Goal: Task Accomplishment & Management: Use online tool/utility

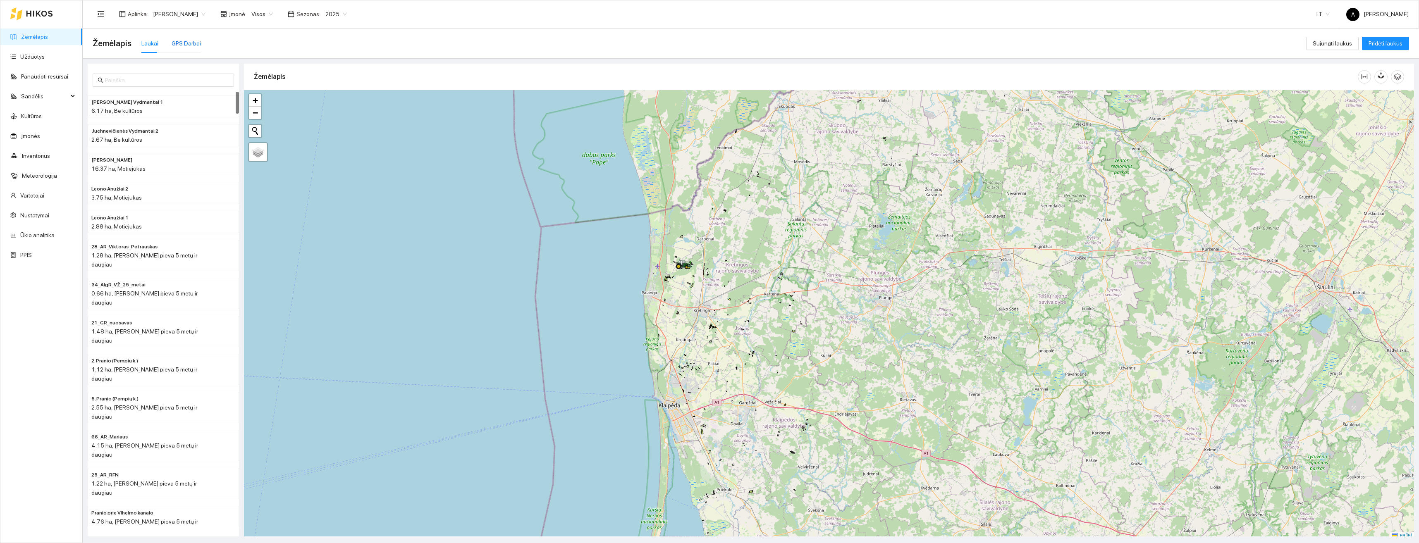
click at [185, 45] on div "GPS Darbai" at bounding box center [186, 43] width 29 height 9
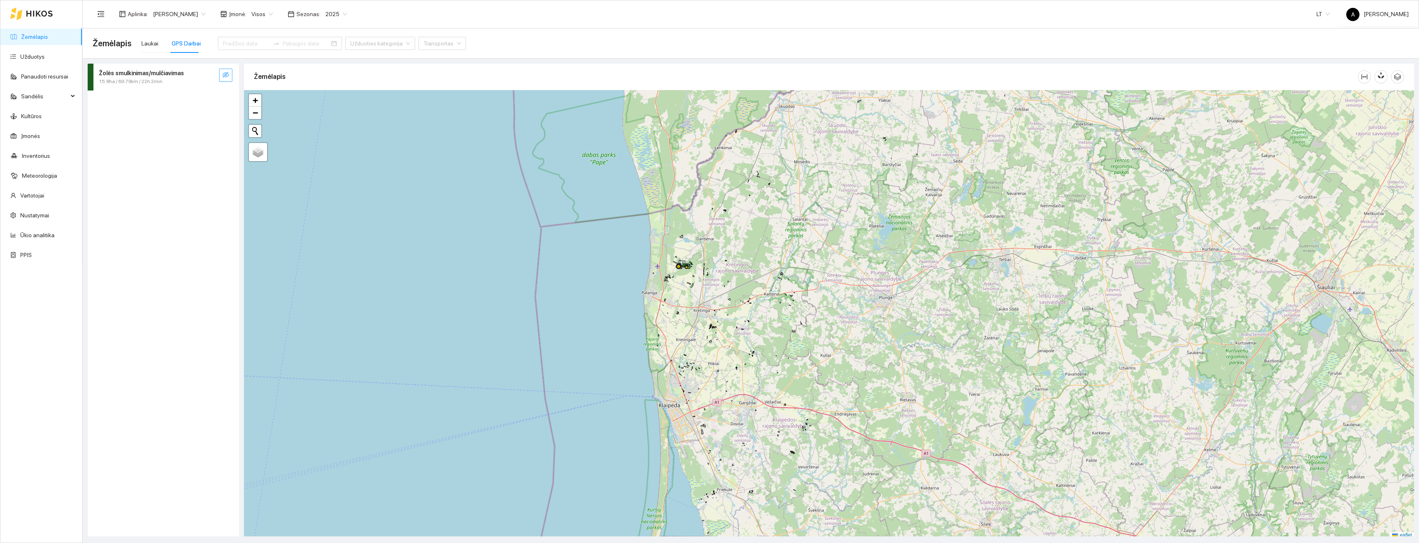
click at [227, 74] on icon "eye-invisible" at bounding box center [225, 75] width 7 height 6
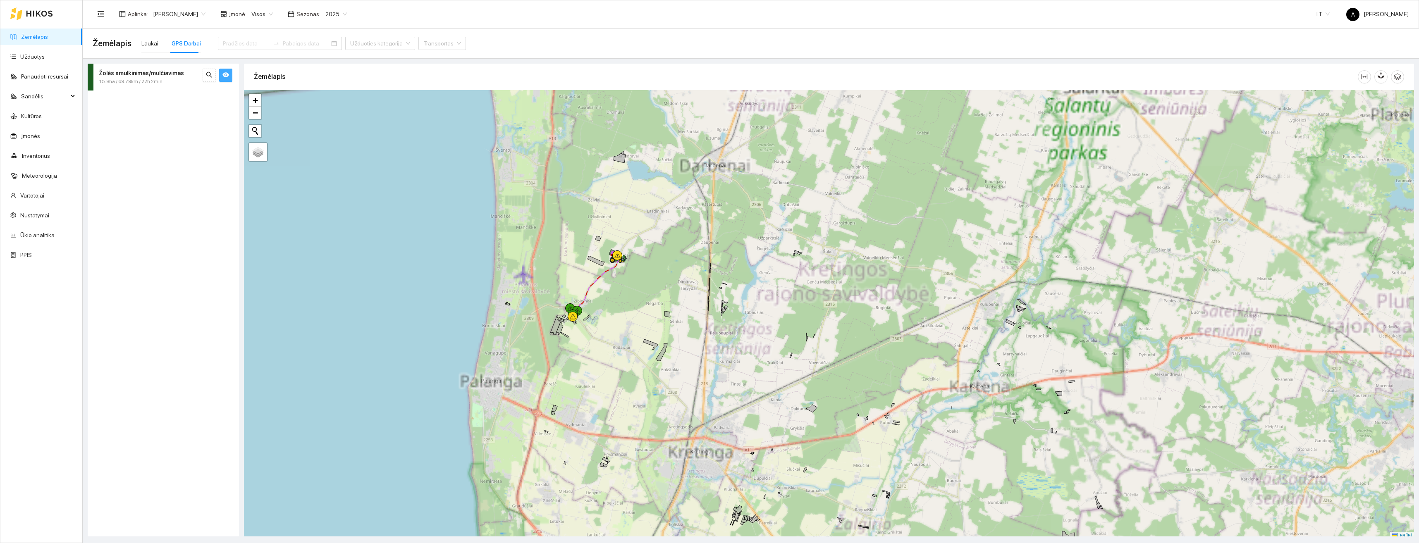
scroll to position [2, 0]
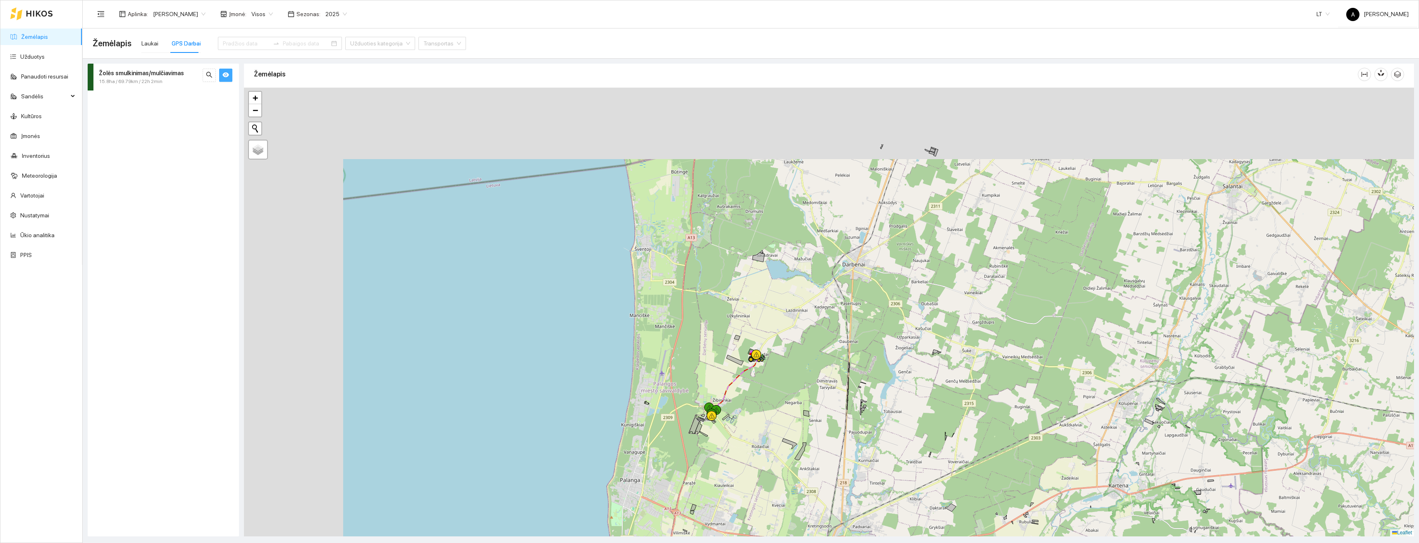
drag, startPoint x: 684, startPoint y: 321, endPoint x: 783, endPoint y: 381, distance: 116.3
click at [786, 384] on div at bounding box center [829, 312] width 1170 height 449
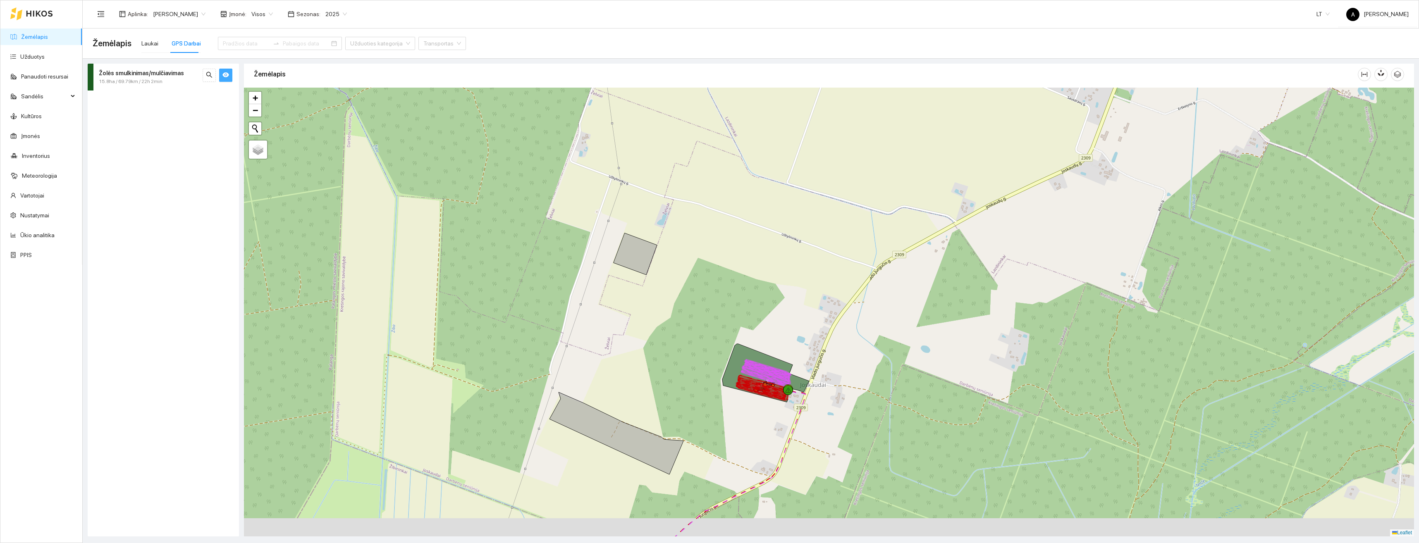
drag, startPoint x: 800, startPoint y: 369, endPoint x: 799, endPoint y: 334, distance: 34.7
click at [799, 334] on div at bounding box center [829, 312] width 1170 height 449
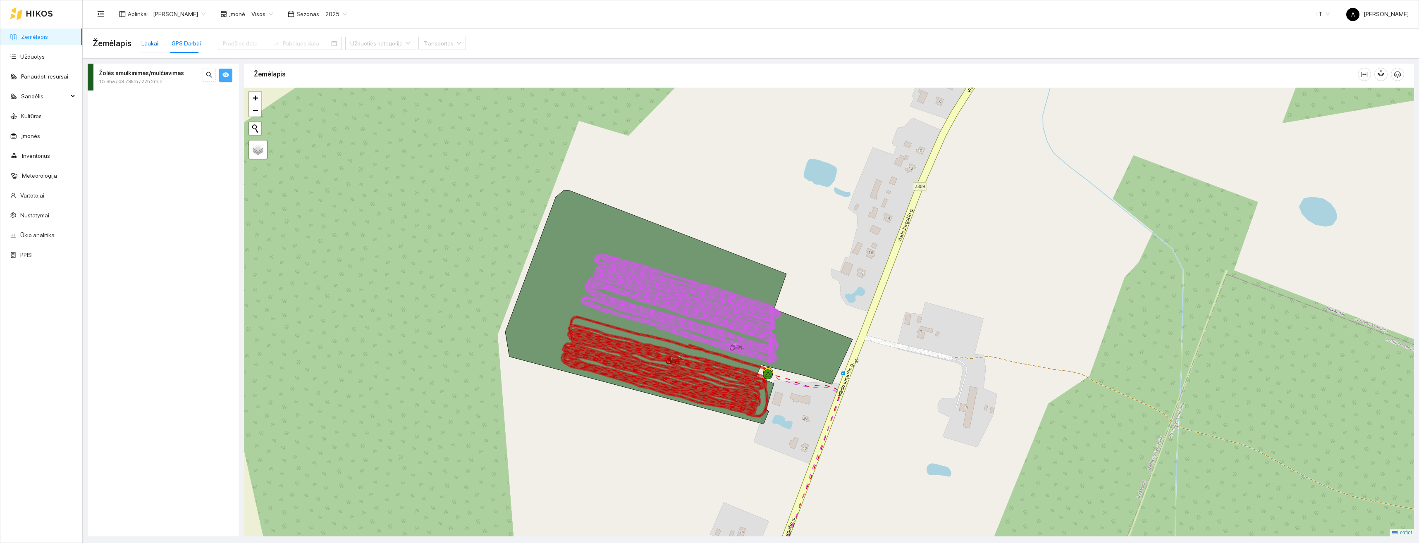
click at [146, 41] on div "Laukai" at bounding box center [149, 43] width 17 height 9
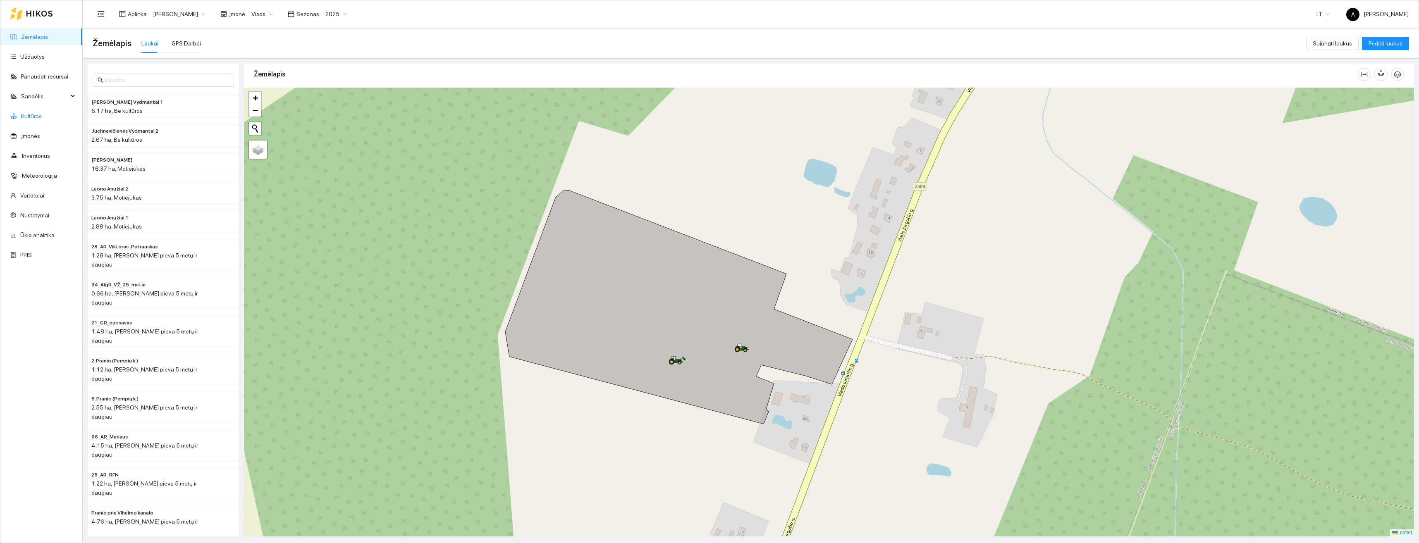
click at [36, 119] on link "Kultūros" at bounding box center [31, 116] width 21 height 7
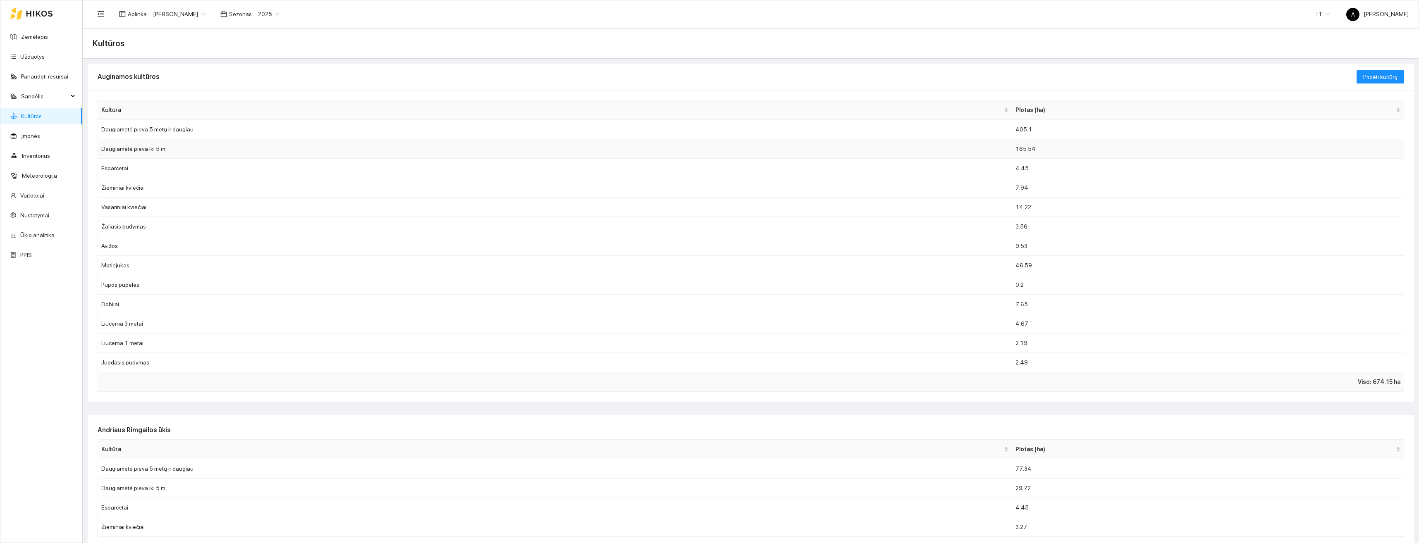
click at [189, 148] on td "Daugiametė pieva iki 5 m." at bounding box center [555, 148] width 914 height 19
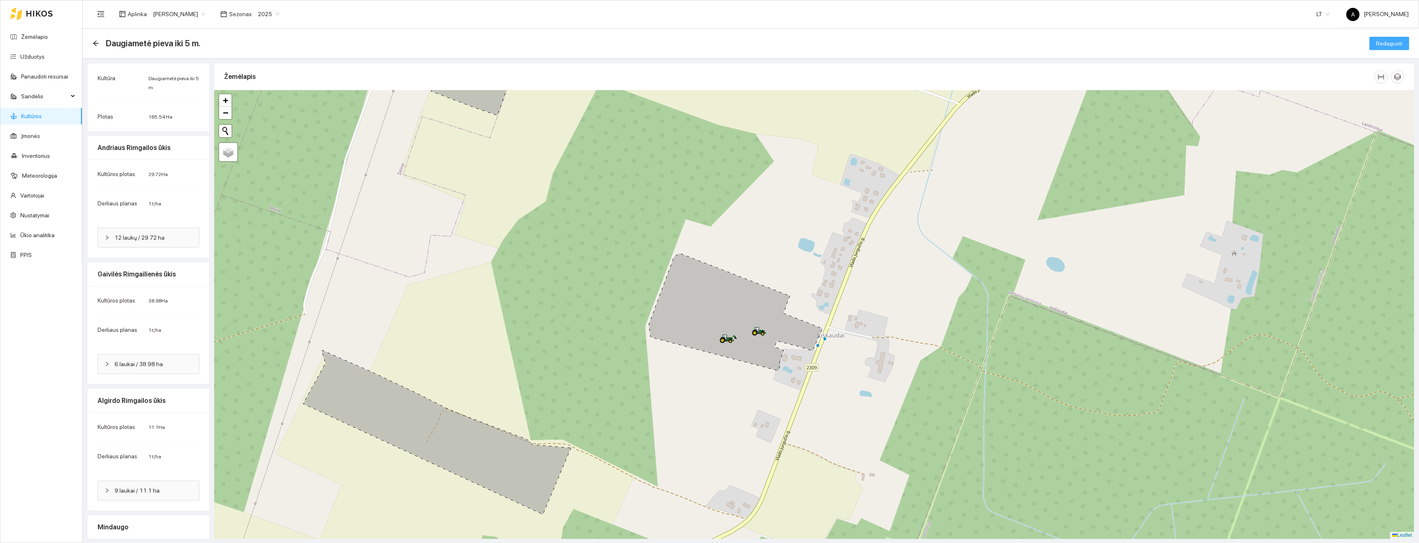
click at [1395, 41] on span "Redaguoti" at bounding box center [1389, 43] width 26 height 9
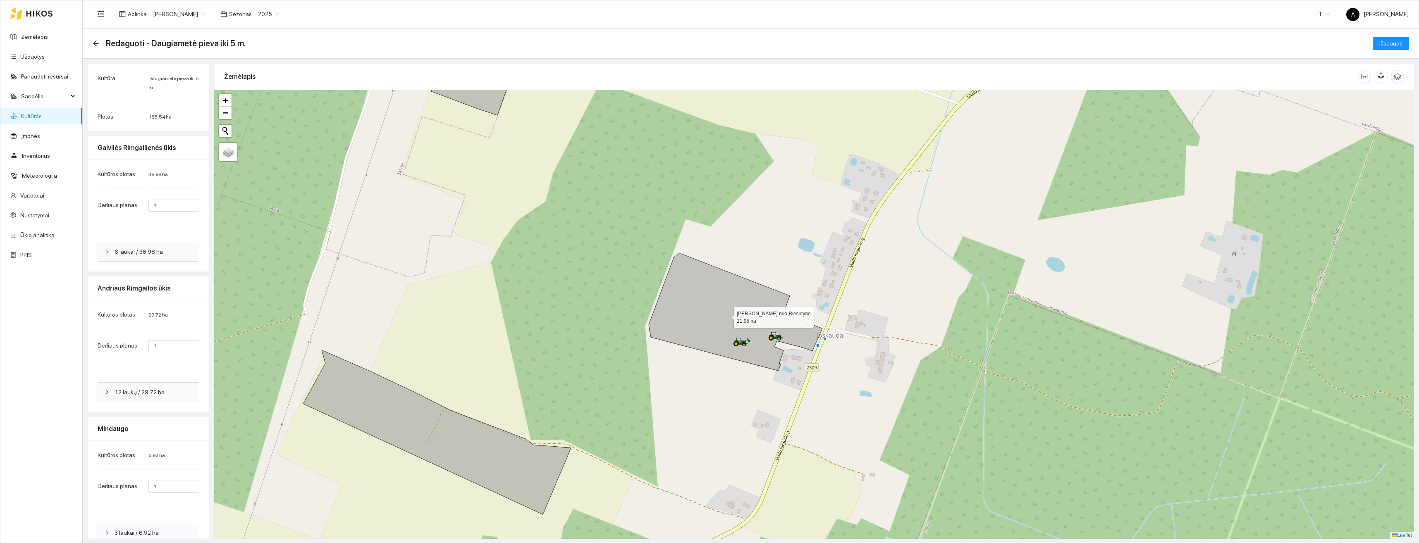
click at [727, 317] on icon at bounding box center [736, 312] width 174 height 117
click at [1394, 46] on span "Išsaugoti" at bounding box center [1391, 43] width 23 height 9
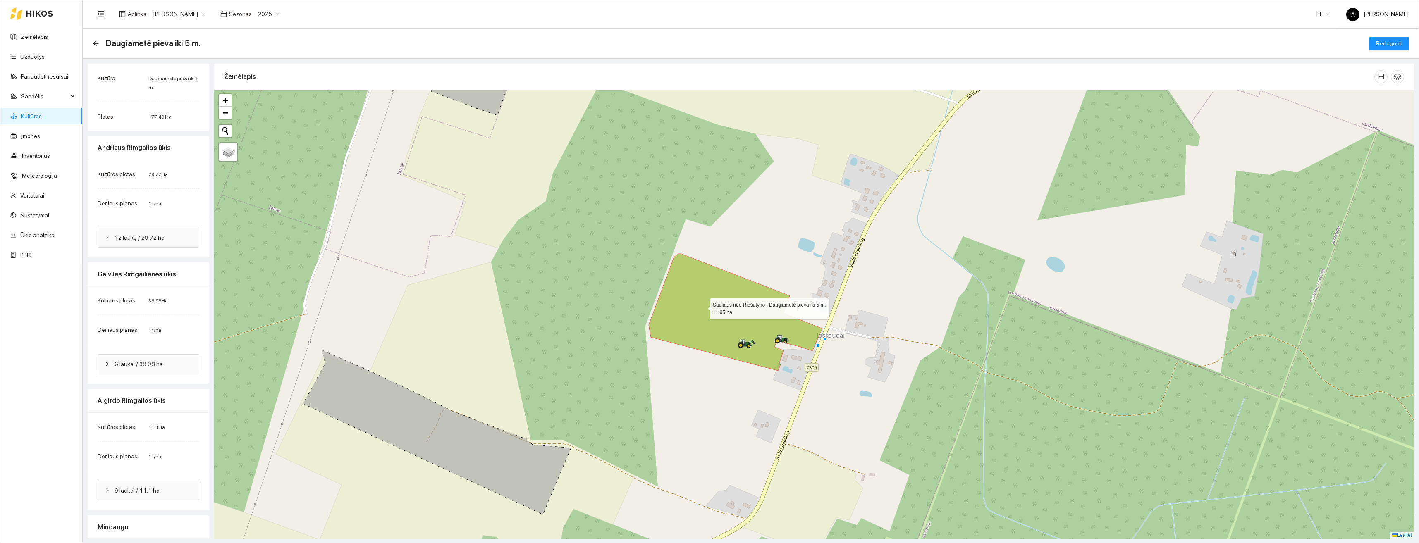
click at [703, 307] on icon at bounding box center [736, 312] width 174 height 117
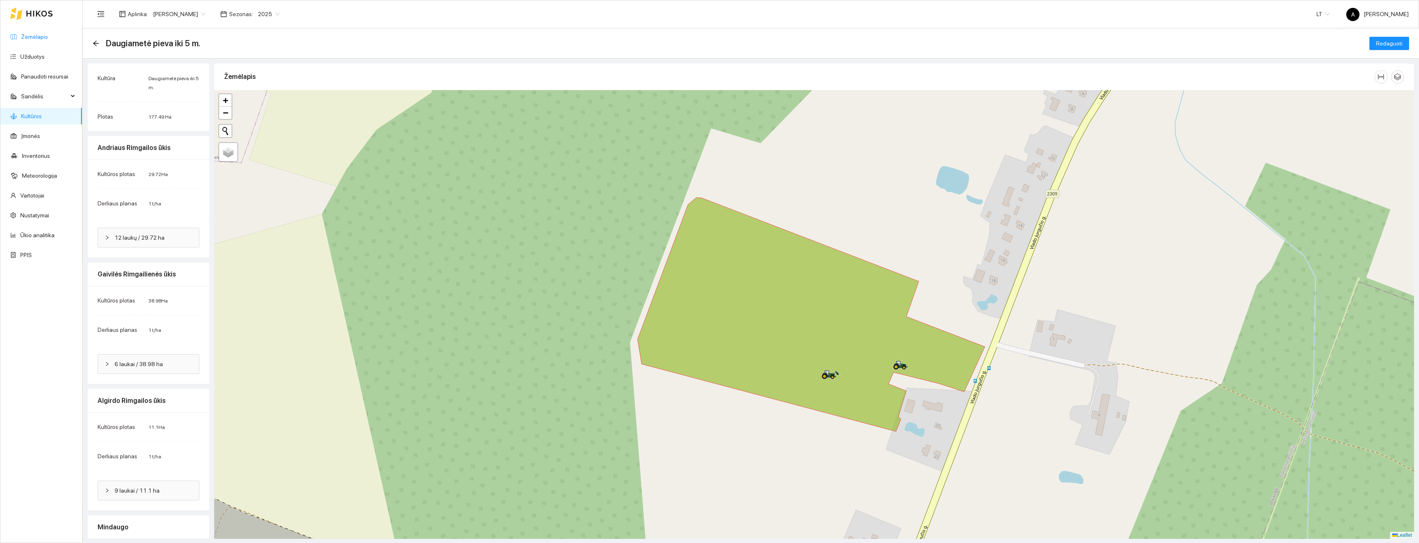
click at [22, 37] on link "Žemėlapis" at bounding box center [34, 36] width 27 height 7
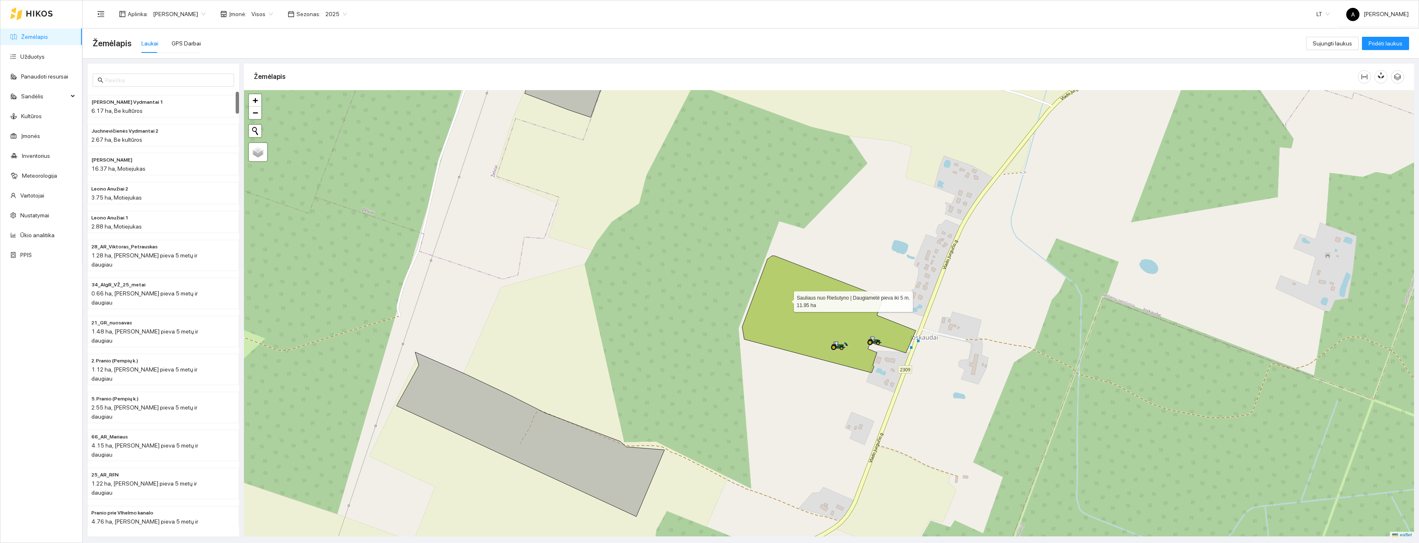
scroll to position [2, 0]
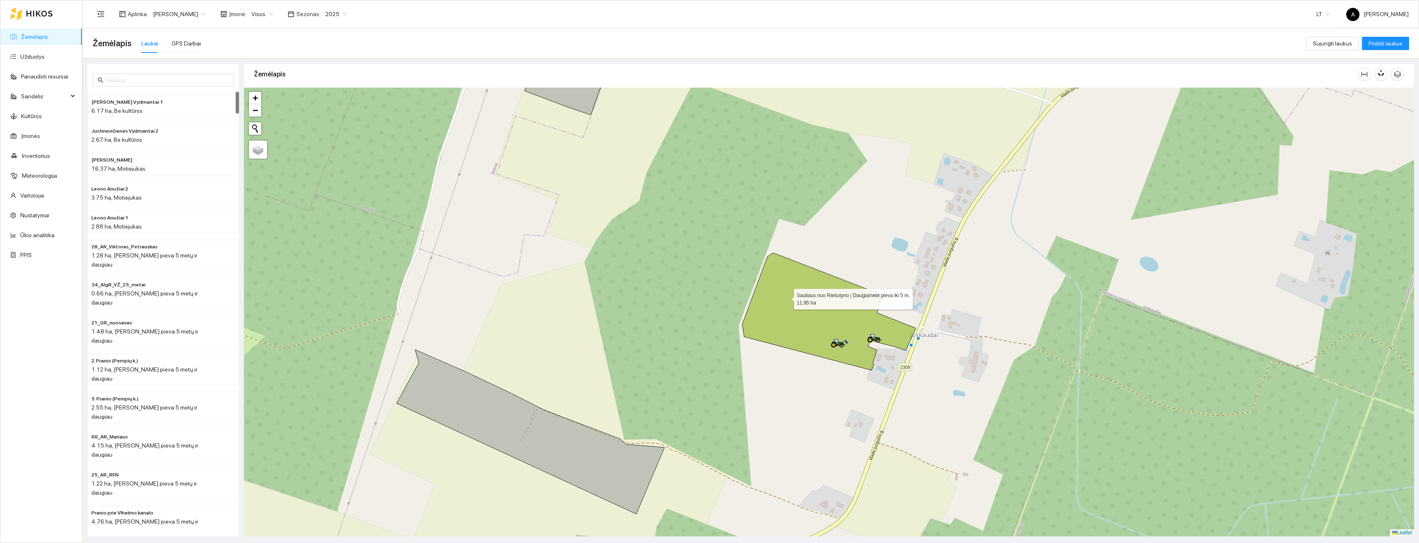
click at [787, 300] on icon at bounding box center [829, 311] width 174 height 117
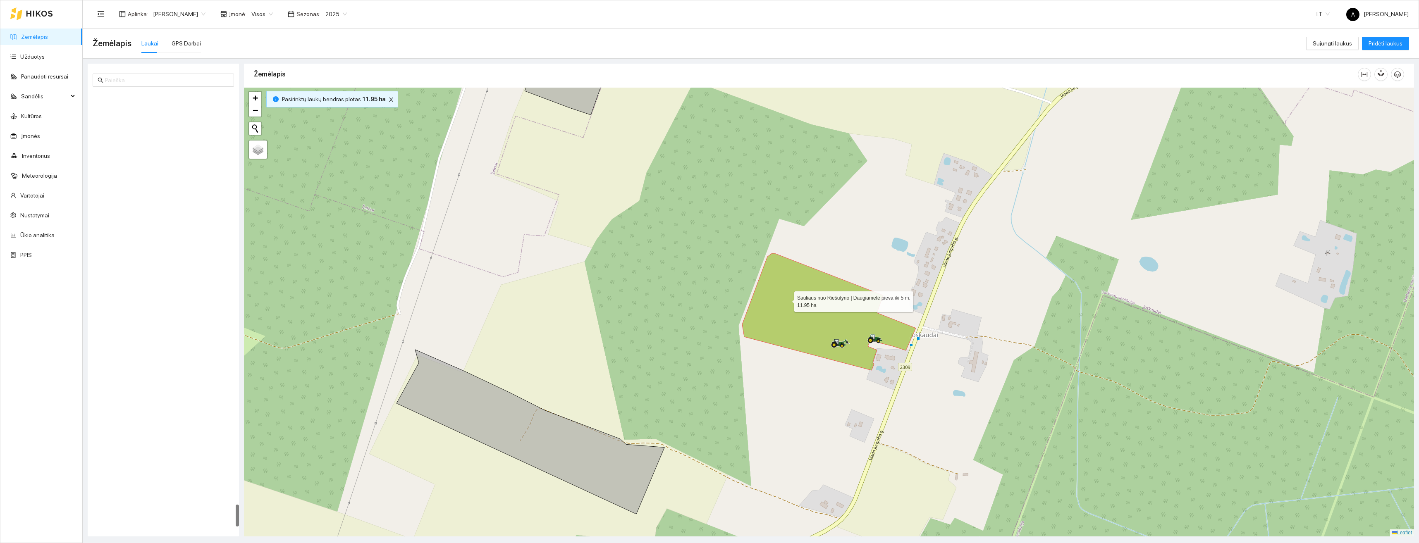
scroll to position [8130, 0]
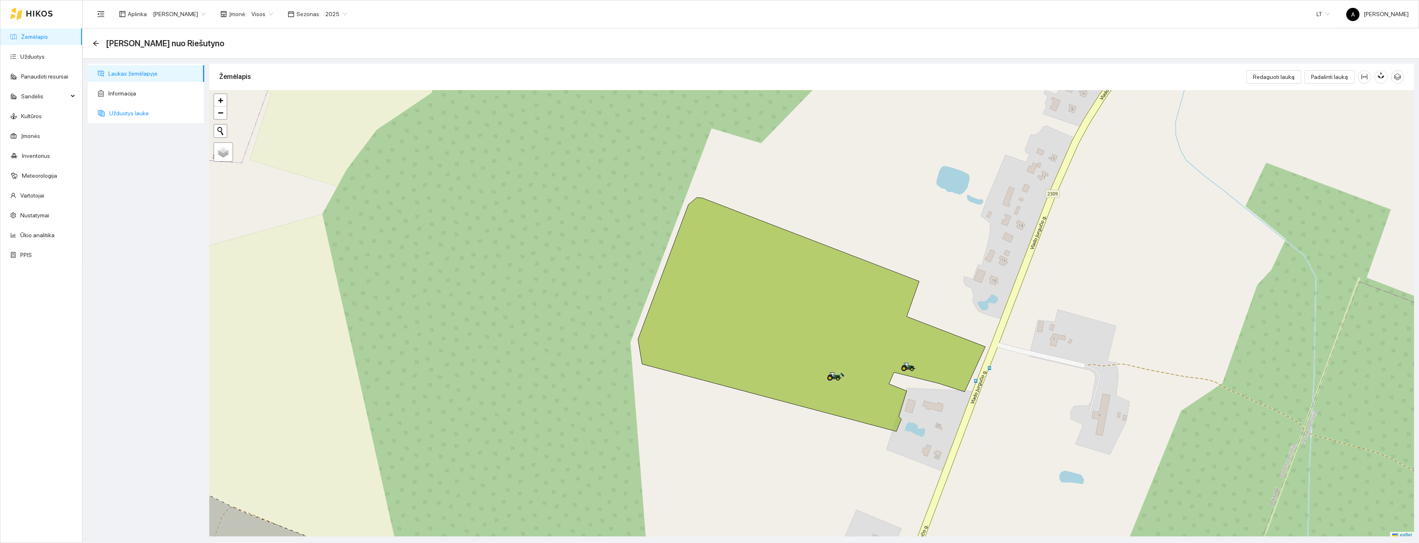
click at [125, 114] on span "Užduotys lauke" at bounding box center [153, 113] width 88 height 17
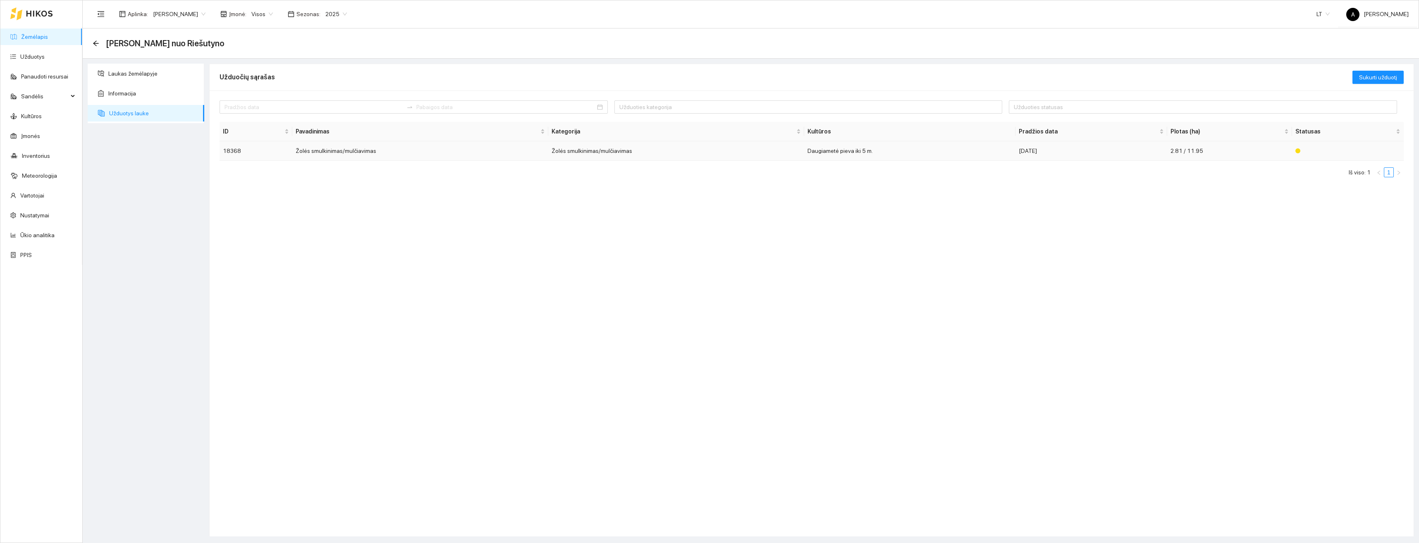
click at [366, 149] on td "Žolės smulkinimas/mulčiavimas" at bounding box center [420, 150] width 256 height 19
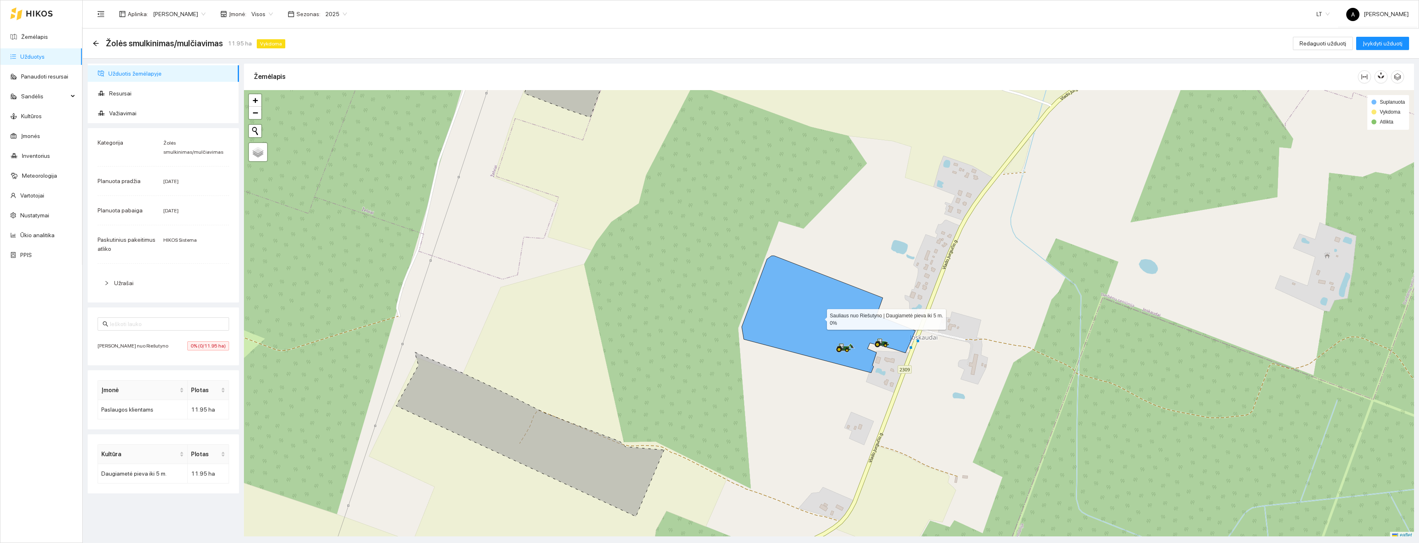
click at [809, 325] on icon at bounding box center [829, 314] width 174 height 117
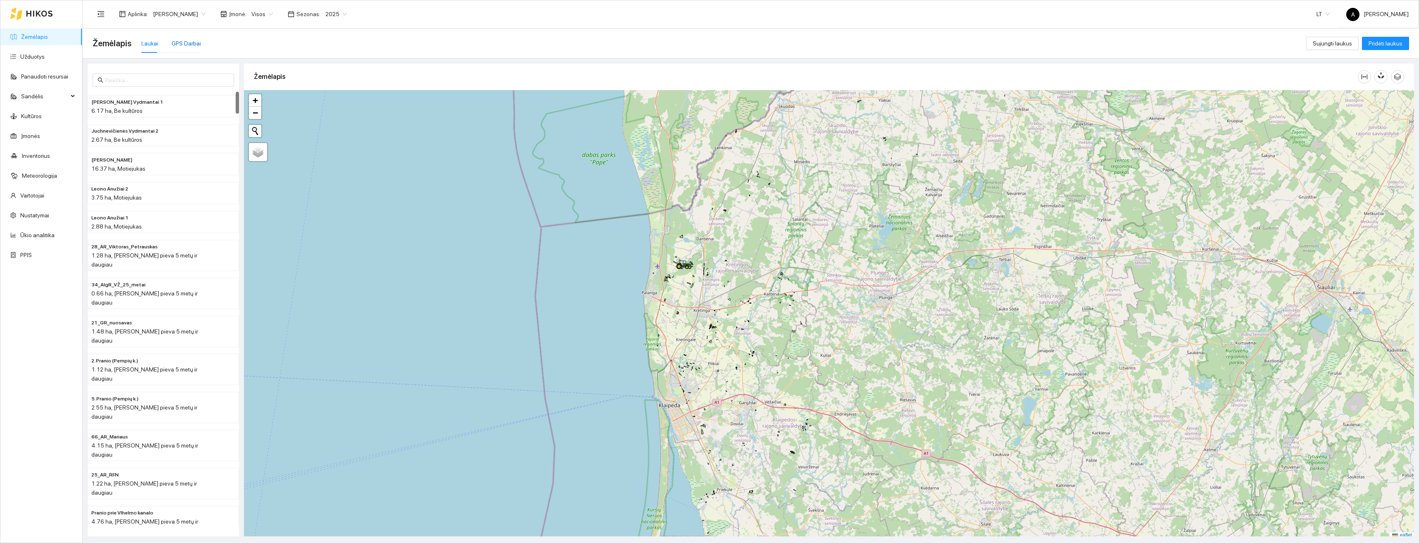
click at [187, 39] on div "GPS Darbai" at bounding box center [186, 43] width 29 height 9
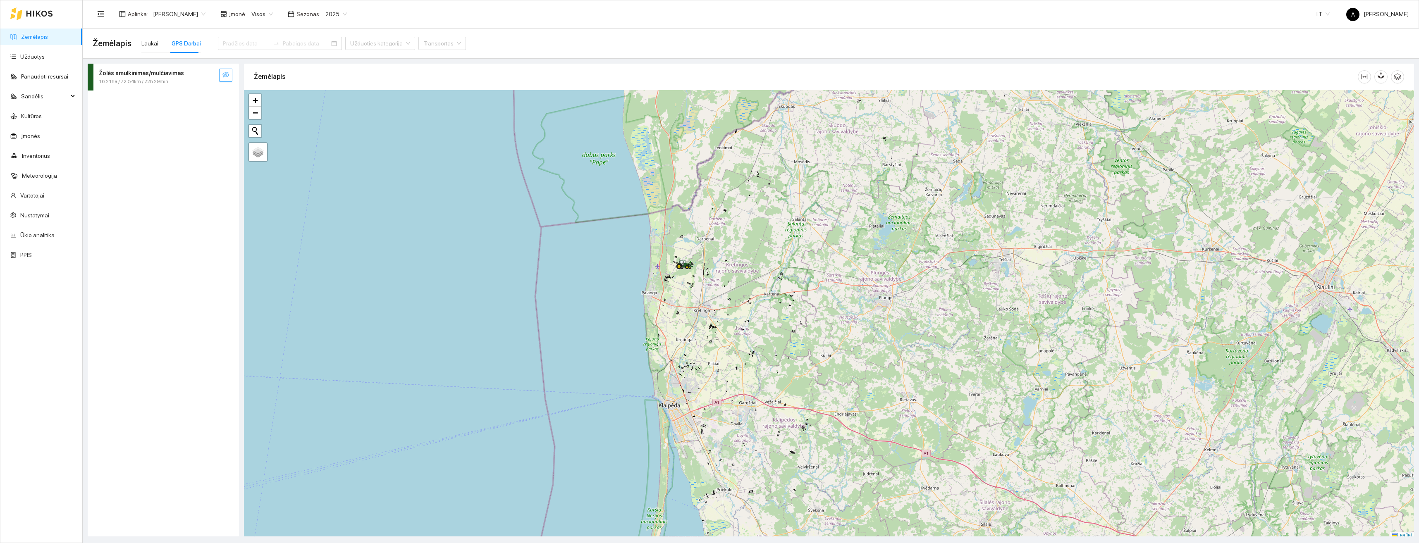
click at [225, 75] on icon "eye-invisible" at bounding box center [225, 75] width 7 height 7
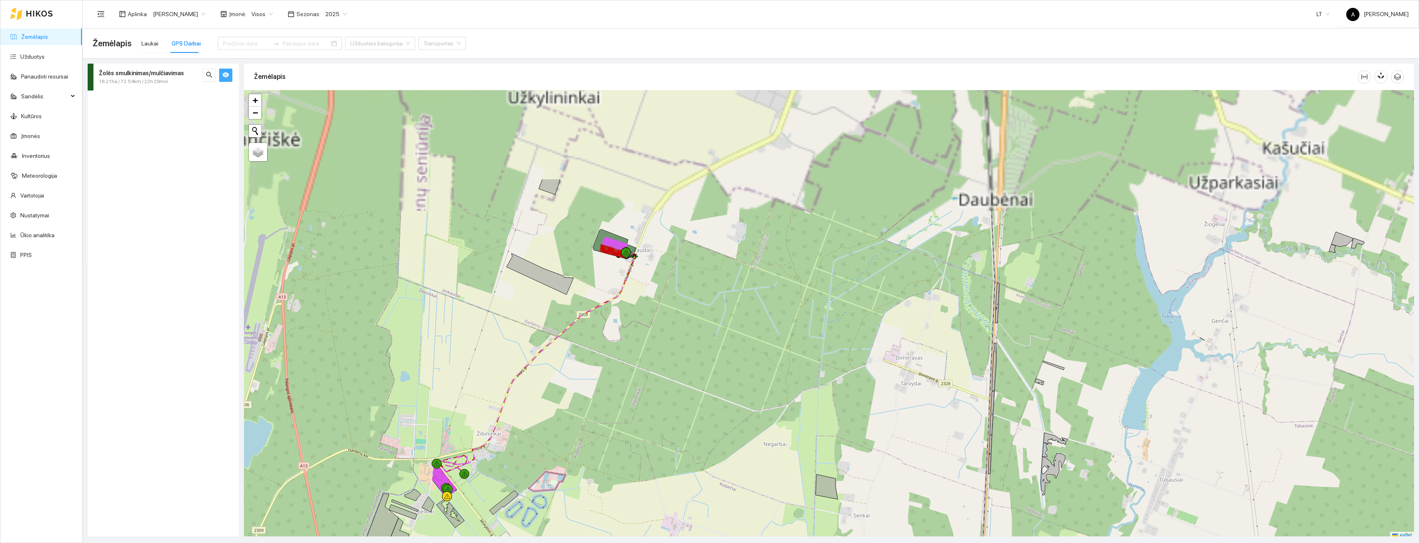
scroll to position [2, 0]
drag, startPoint x: 619, startPoint y: 242, endPoint x: 734, endPoint y: 379, distance: 178.4
click at [734, 382] on div at bounding box center [829, 312] width 1170 height 449
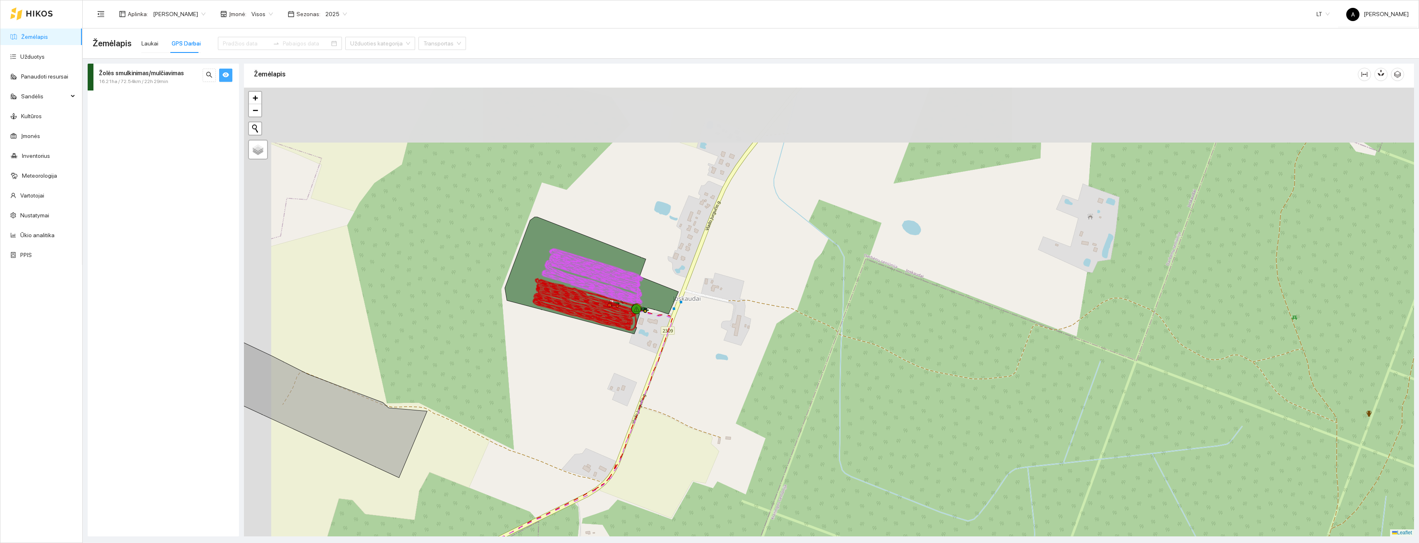
drag, startPoint x: 573, startPoint y: 251, endPoint x: 630, endPoint y: 320, distance: 89.5
click at [633, 330] on icon at bounding box center [592, 275] width 174 height 117
